Goal: Check status: Check status

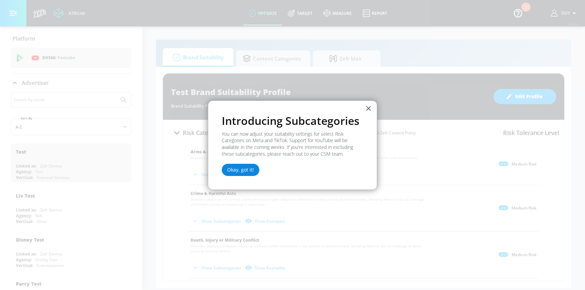
click at [235, 172] on button "Okay, got it!" at bounding box center [241, 170] width 38 height 12
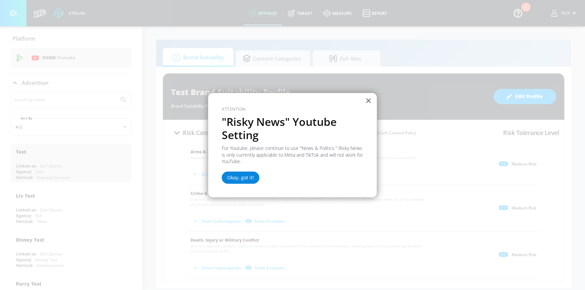
click at [239, 178] on button "Okay, got it!" at bounding box center [241, 178] width 38 height 12
